Goal: Information Seeking & Learning: Learn about a topic

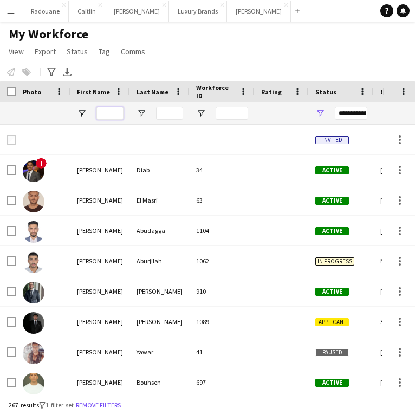
click at [113, 114] on input "First Name Filter Input" at bounding box center [109, 113] width 27 height 13
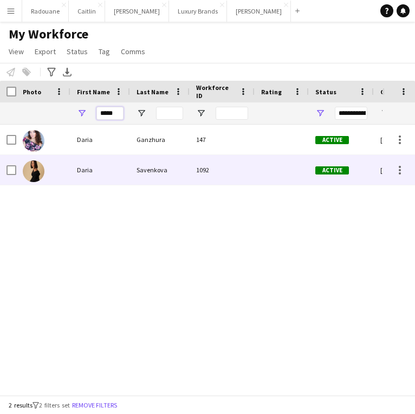
type input "*****"
click at [102, 179] on div "Daria" at bounding box center [100, 170] width 60 height 30
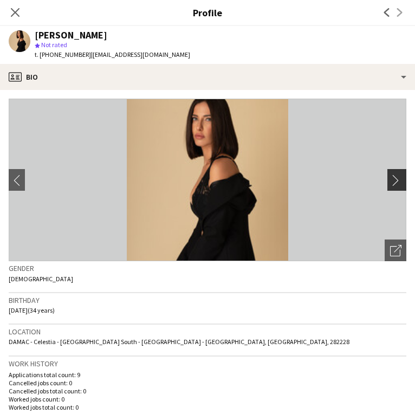
click at [396, 180] on app-icon "chevron-right" at bounding box center [398, 179] width 17 height 11
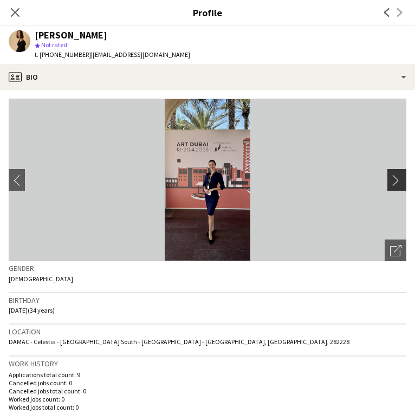
click at [396, 180] on app-icon "chevron-right" at bounding box center [398, 179] width 17 height 11
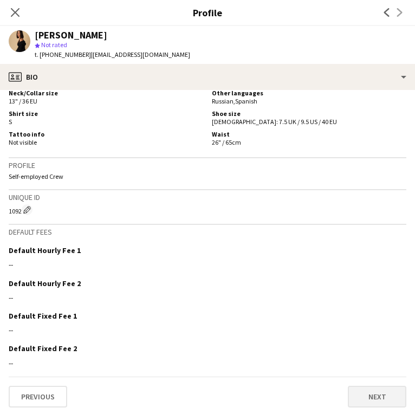
scroll to position [602, 0]
click at [381, 394] on button "Next" at bounding box center [377, 397] width 58 height 22
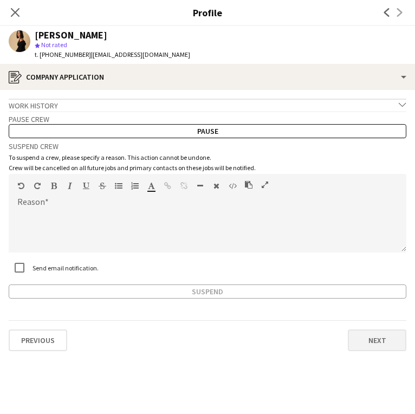
click at [358, 342] on button "Next" at bounding box center [377, 340] width 58 height 22
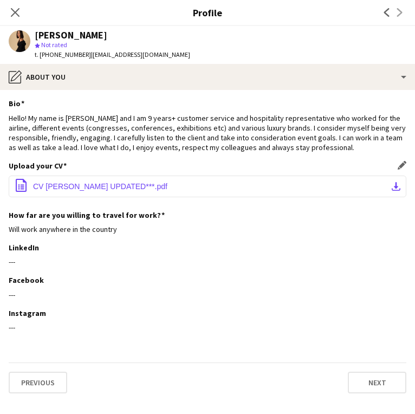
click at [224, 181] on button "office-file-sheet CV [PERSON_NAME] UPDATED***.pdf download-bottom" at bounding box center [208, 186] width 398 height 22
click at [14, 9] on icon "Close pop-in" at bounding box center [15, 12] width 10 height 10
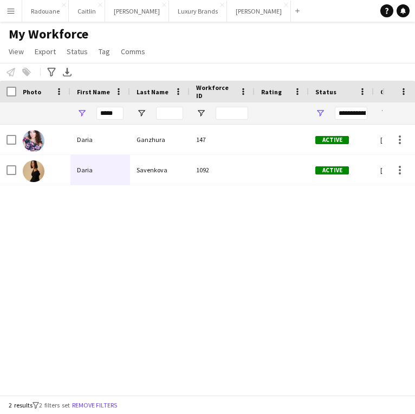
click at [12, 14] on app-icon "Menu" at bounding box center [10, 10] width 9 height 9
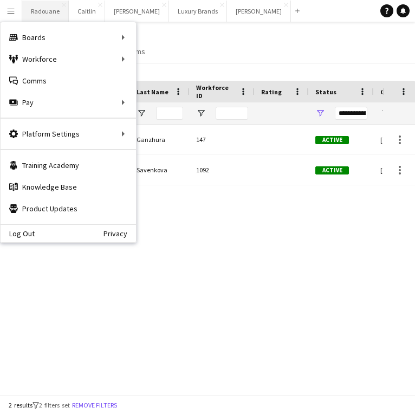
click at [53, 9] on button "Radouane Close" at bounding box center [45, 11] width 47 height 21
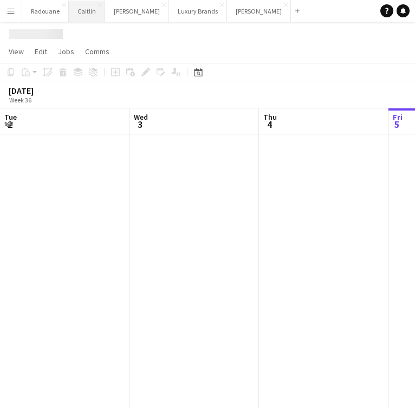
scroll to position [0, 259]
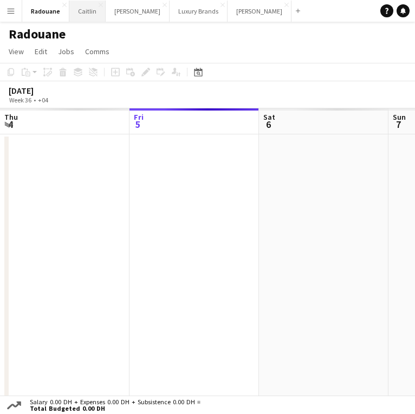
click at [89, 10] on button "[PERSON_NAME]" at bounding box center [87, 11] width 36 height 21
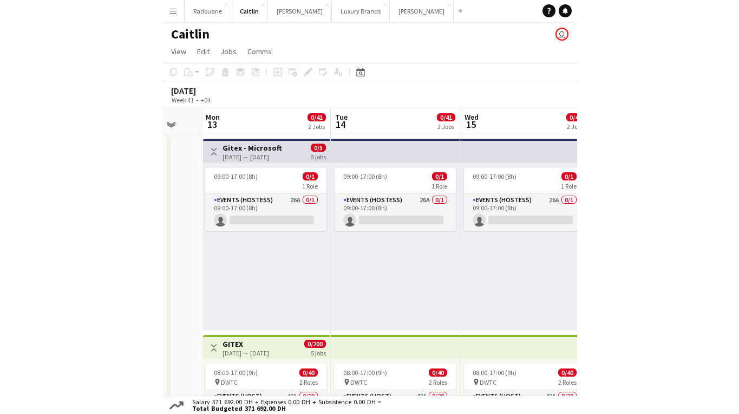
scroll to position [0, 218]
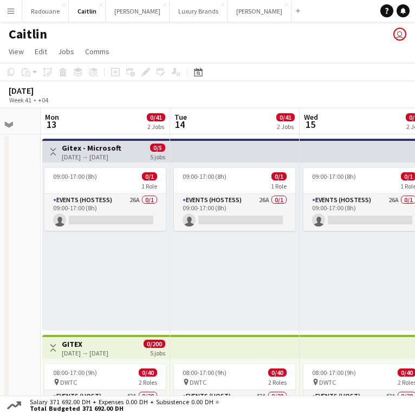
click at [120, 158] on div "[DATE] → [DATE]" at bounding box center [92, 157] width 60 height 8
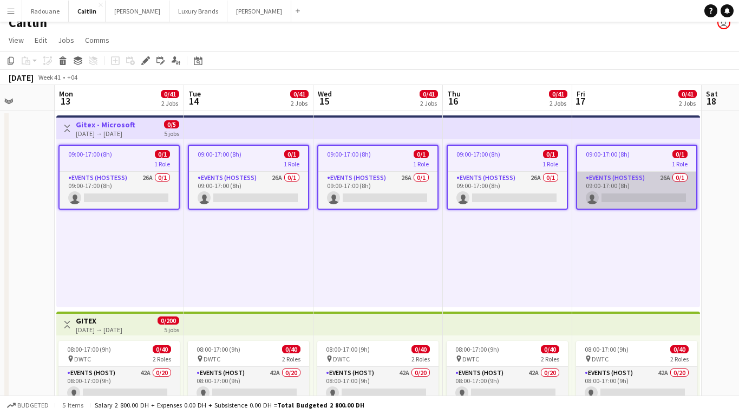
scroll to position [11, 0]
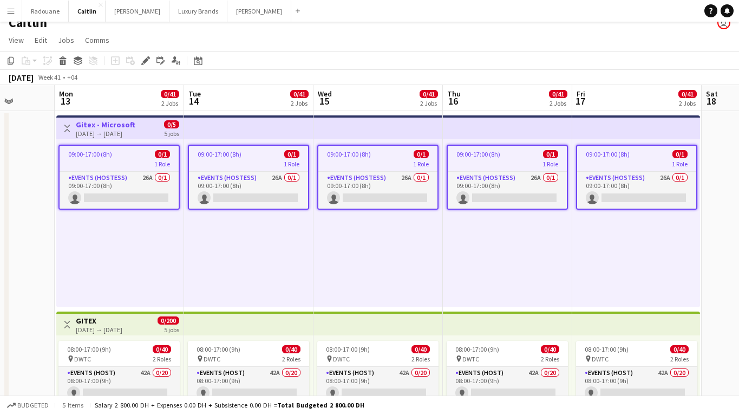
click at [135, 161] on div "1 Role" at bounding box center [119, 163] width 119 height 9
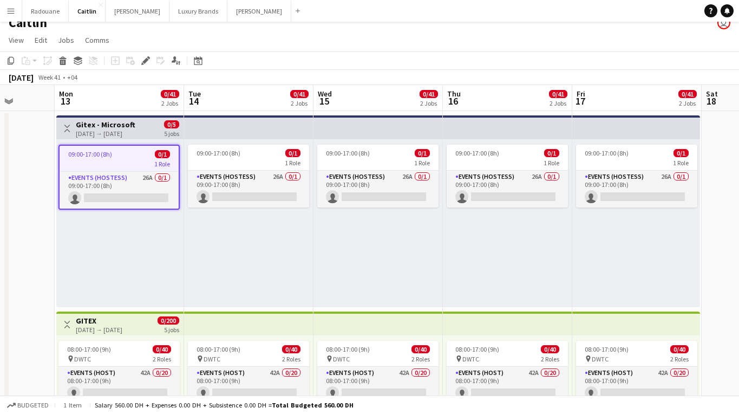
click at [111, 126] on h3 "Gitex - Microsoft" at bounding box center [106, 125] width 60 height 10
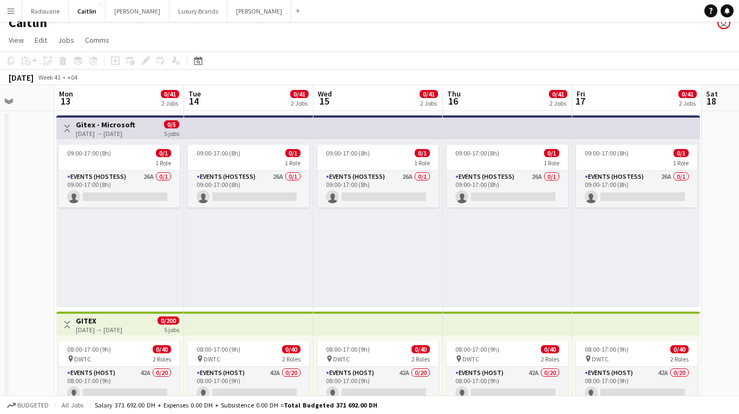
click at [66, 127] on app-icon "Toggle View" at bounding box center [67, 129] width 8 height 8
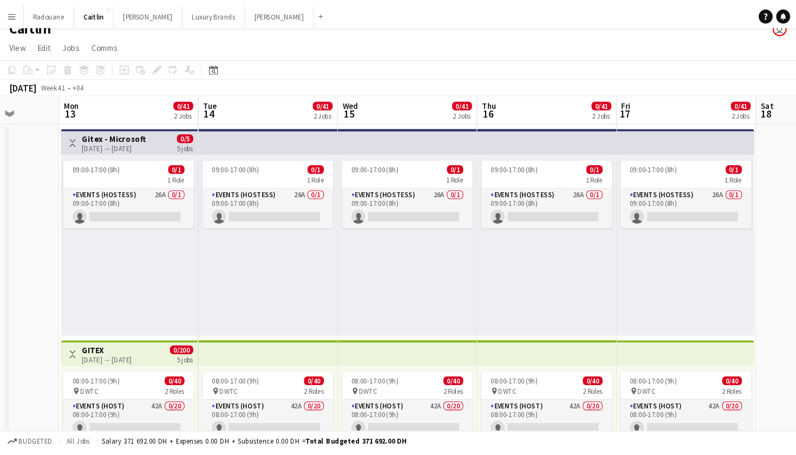
scroll to position [0, 0]
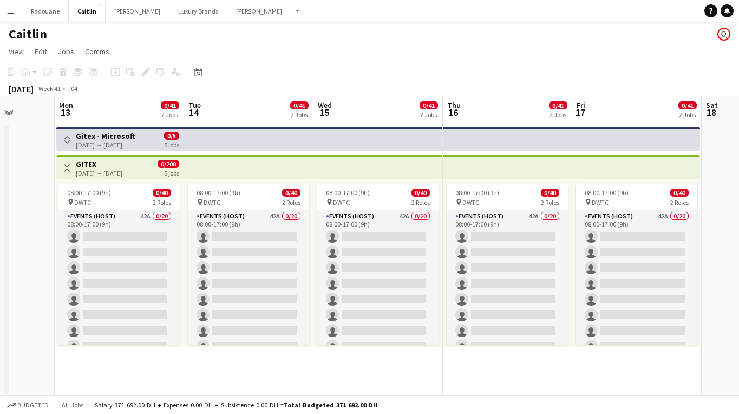
click at [83, 138] on h3 "Gitex - Microsoft" at bounding box center [106, 136] width 60 height 10
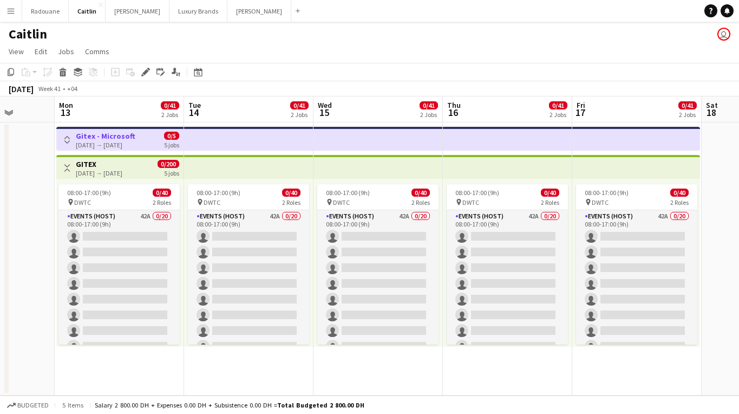
click at [64, 141] on app-icon "Toggle View" at bounding box center [67, 140] width 8 height 8
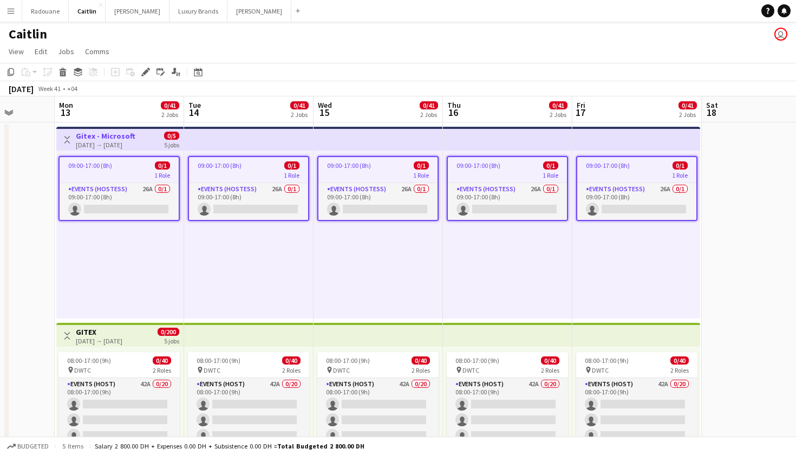
click at [117, 170] on app-job-card "09:00-17:00 (8h) 0/1 1 Role Events (Hostess) 26A 0/1 09:00-17:00 (8h) single-ne…" at bounding box center [118, 188] width 121 height 65
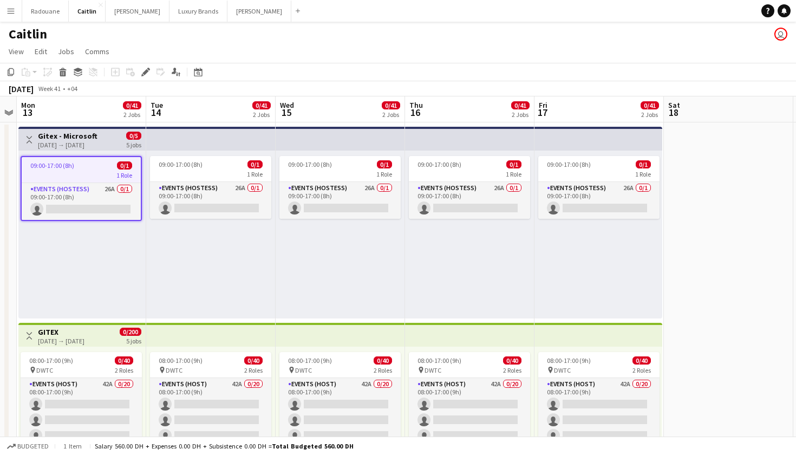
scroll to position [0, 372]
click at [414, 335] on app-top-bar at bounding box center [469, 335] width 129 height 24
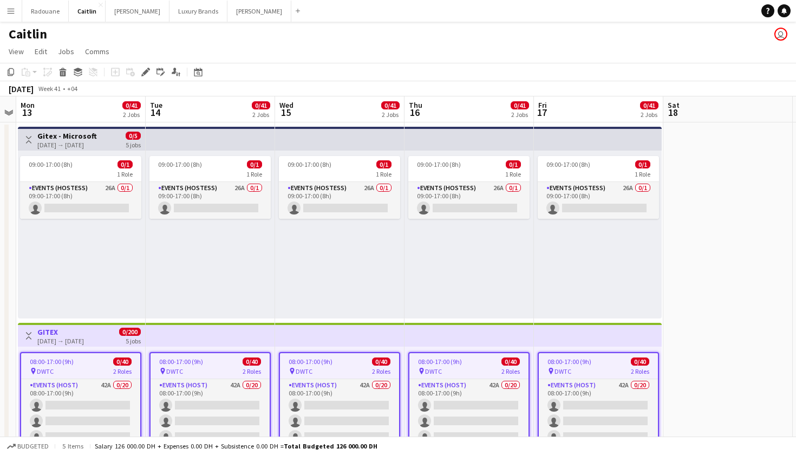
click at [414, 367] on div "pin DWTC 2 Roles" at bounding box center [468, 371] width 119 height 9
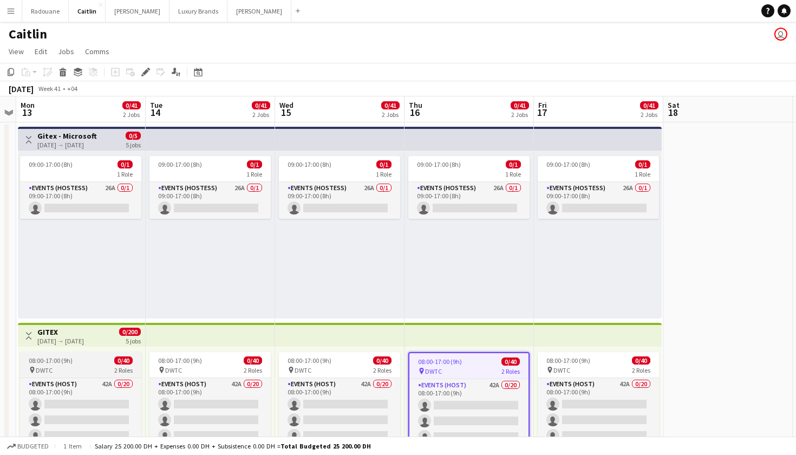
click at [81, 369] on div "pin DWTC 2 Roles" at bounding box center [80, 370] width 121 height 9
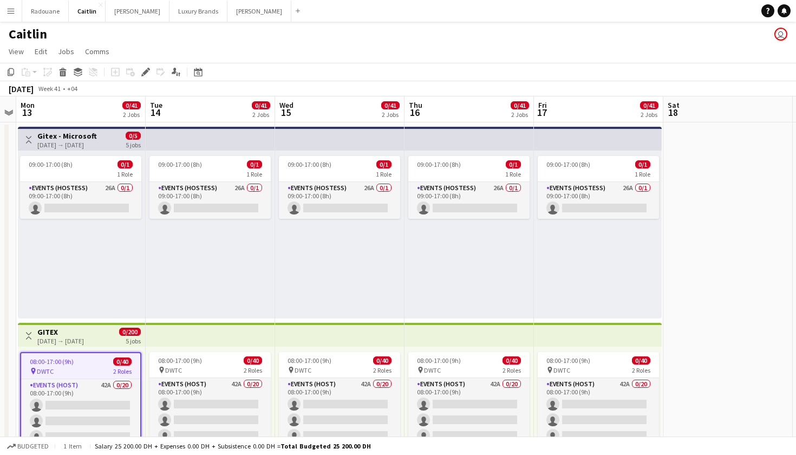
click at [58, 114] on app-board-header-date "Mon 13 0/41 2 Jobs" at bounding box center [80, 109] width 129 height 26
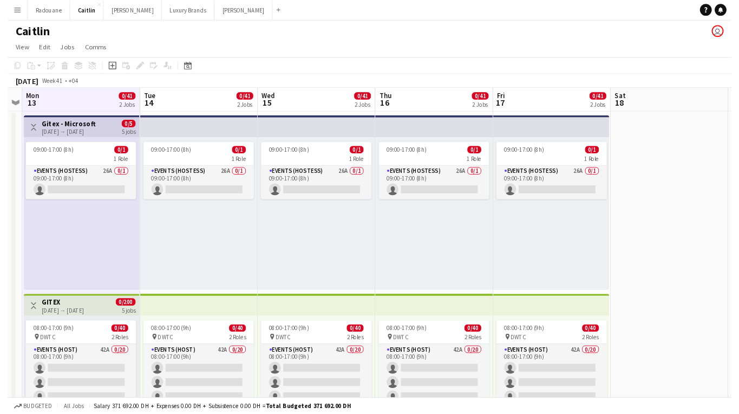
scroll to position [0, 0]
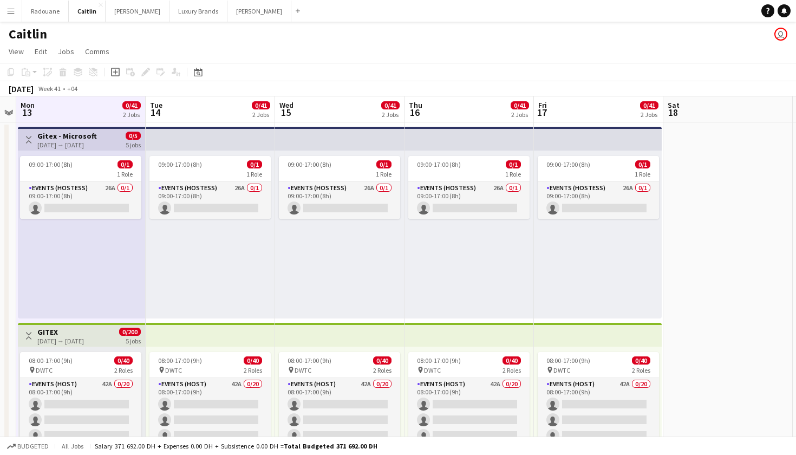
click at [60, 136] on h3 "Gitex - Microsoft" at bounding box center [67, 136] width 60 height 10
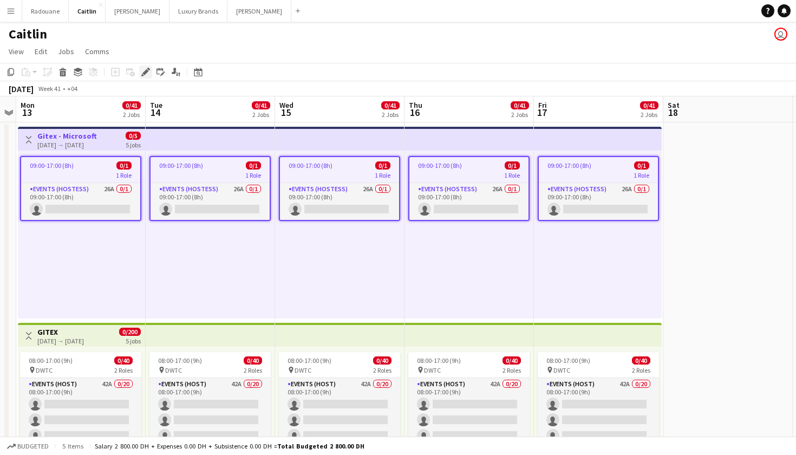
click at [147, 70] on icon at bounding box center [145, 72] width 6 height 6
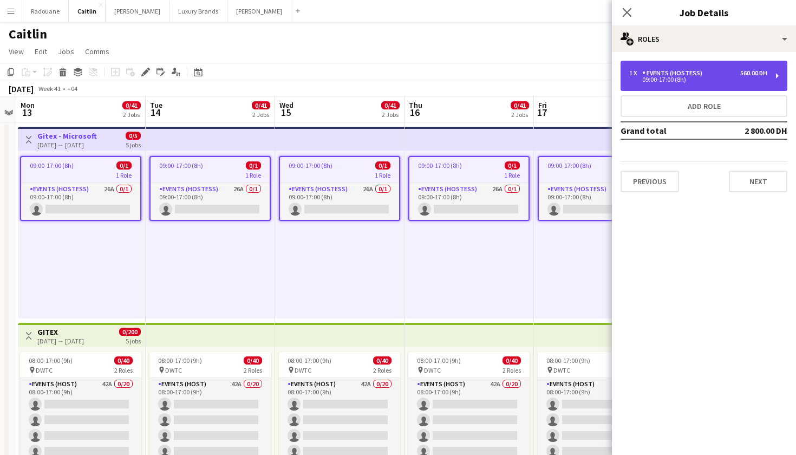
click at [414, 76] on div "1 x Events (Hostess) 560.00 DH 09:00-17:00 (8h)" at bounding box center [704, 76] width 167 height 30
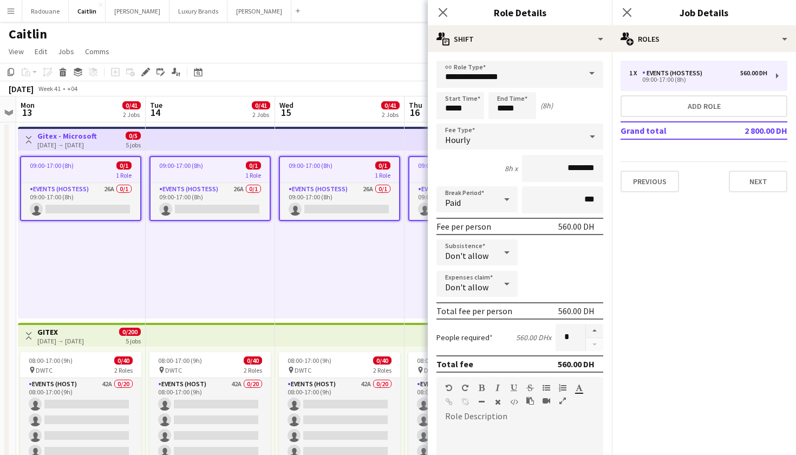
click at [11, 11] on app-icon "Menu" at bounding box center [10, 10] width 9 height 9
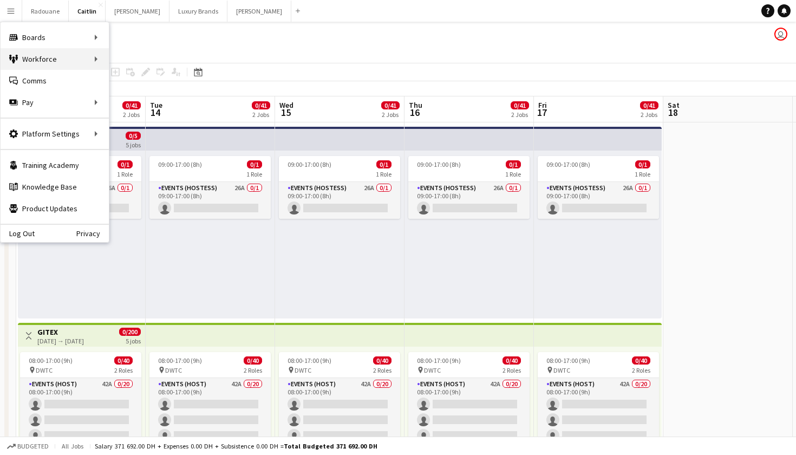
click at [92, 61] on div "Workforce Workforce" at bounding box center [55, 59] width 108 height 22
click at [123, 56] on link "My Workforce" at bounding box center [163, 59] width 108 height 22
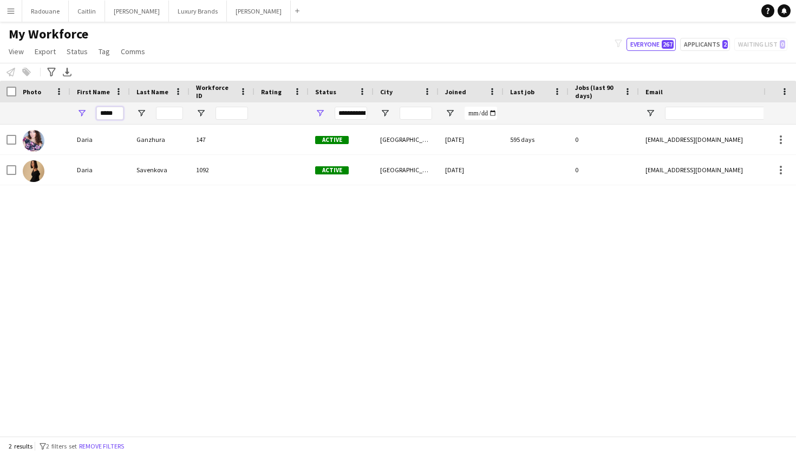
click at [116, 113] on input "*****" at bounding box center [109, 113] width 27 height 13
type input "*"
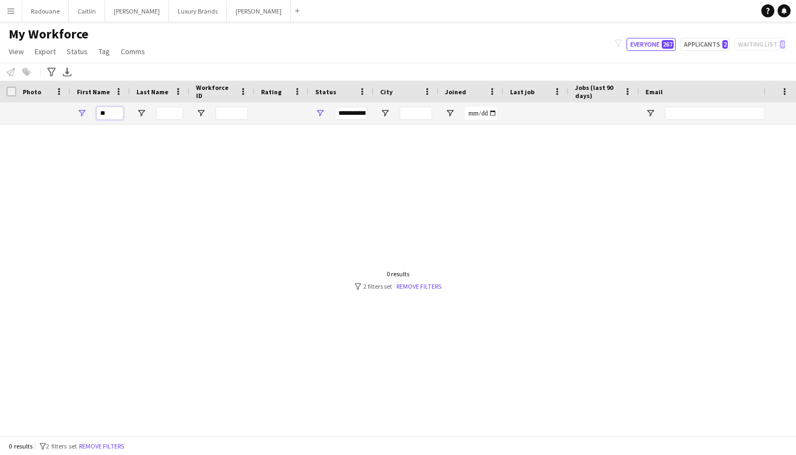
type input "*"
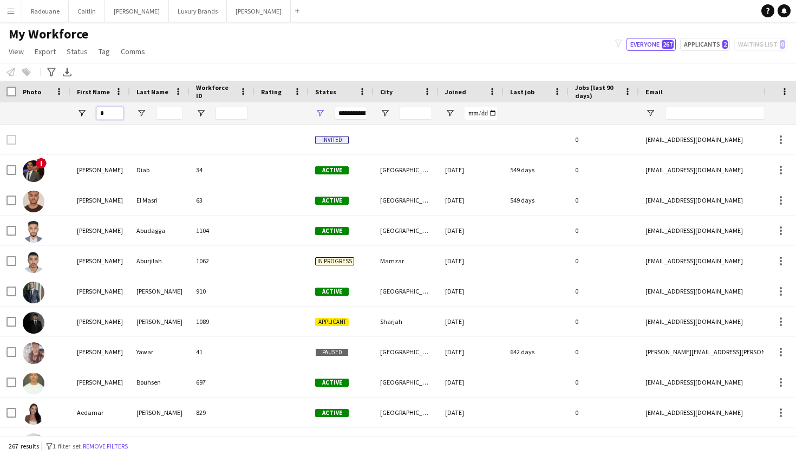
type input "**"
